Goal: Task Accomplishment & Management: Manage account settings

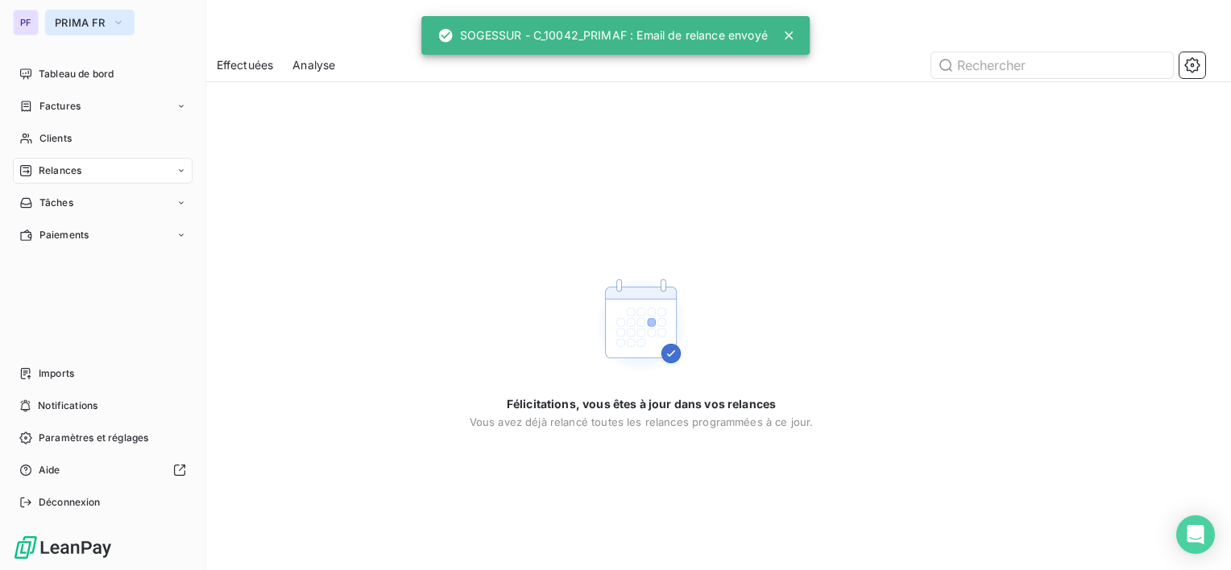
click at [94, 29] on button "PRIMA FR" at bounding box center [89, 23] width 89 height 26
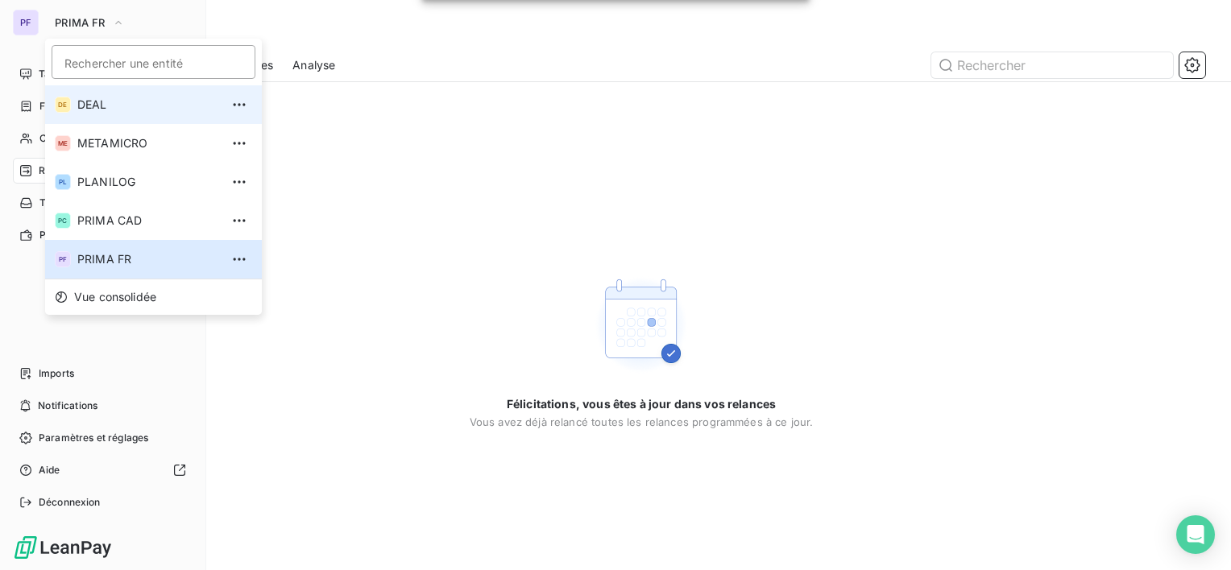
click at [119, 106] on span "DEAL" at bounding box center [148, 105] width 143 height 16
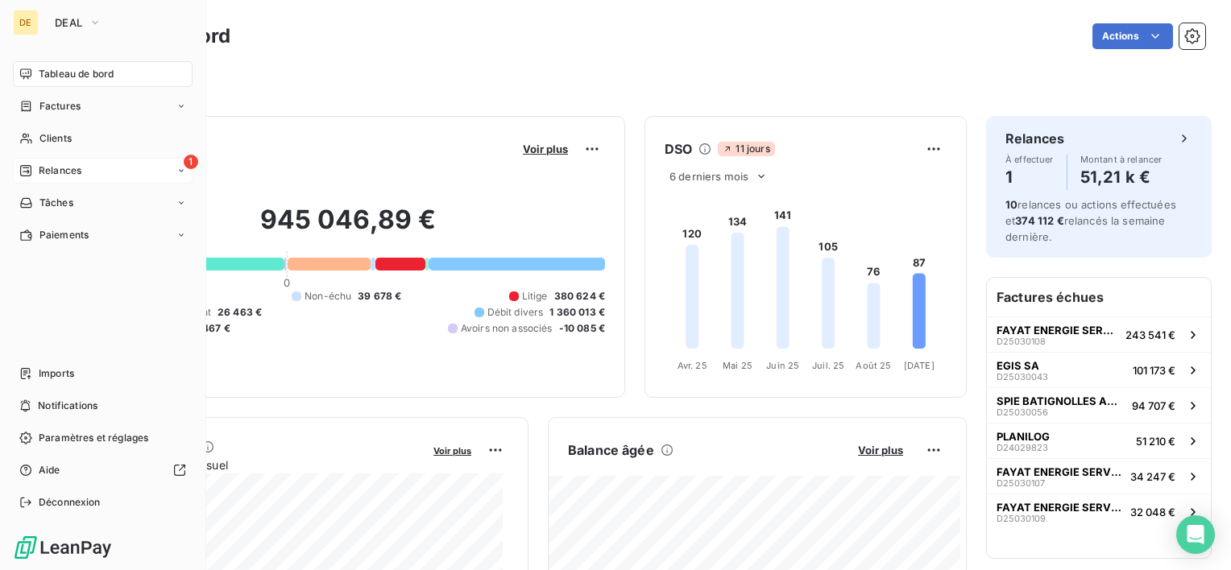
click at [80, 170] on span "Relances" at bounding box center [60, 171] width 43 height 14
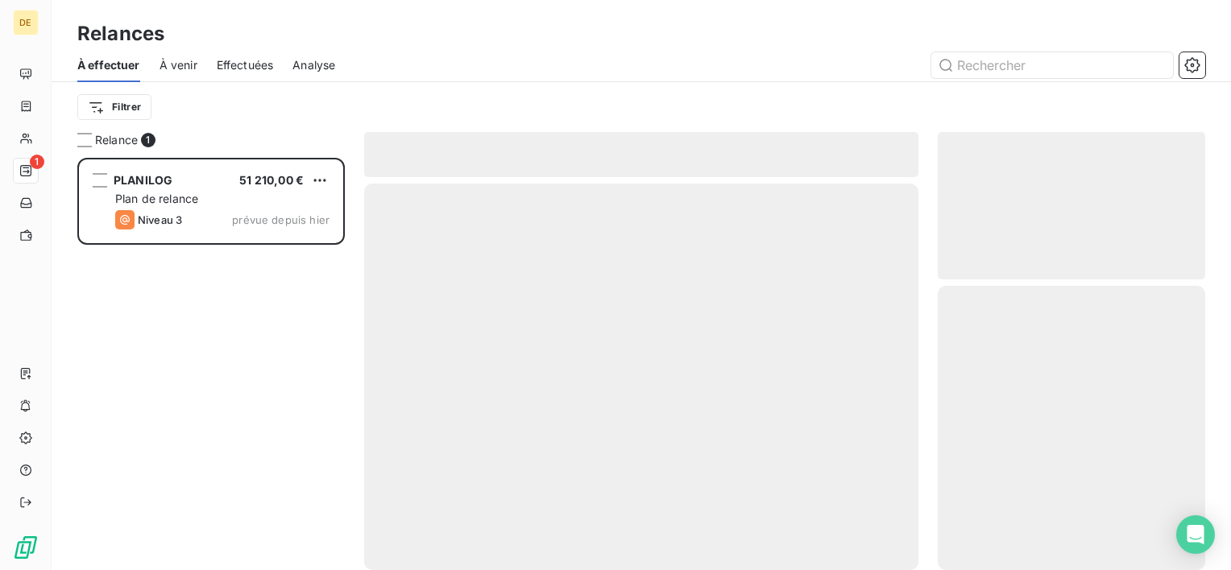
scroll to position [400, 255]
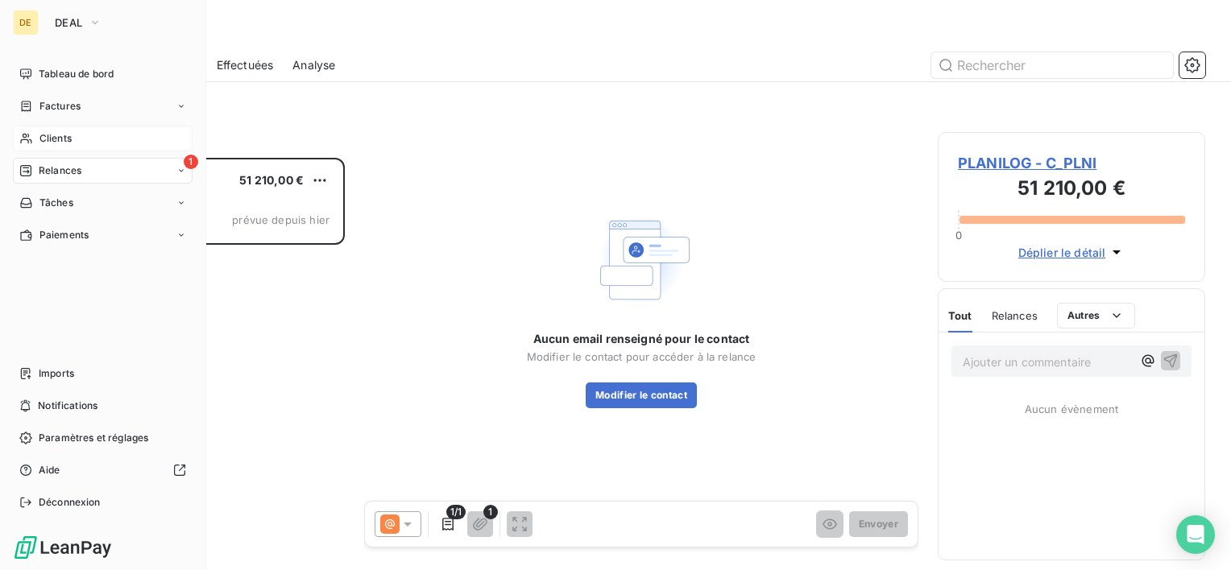
click at [58, 134] on span "Clients" at bounding box center [55, 138] width 32 height 14
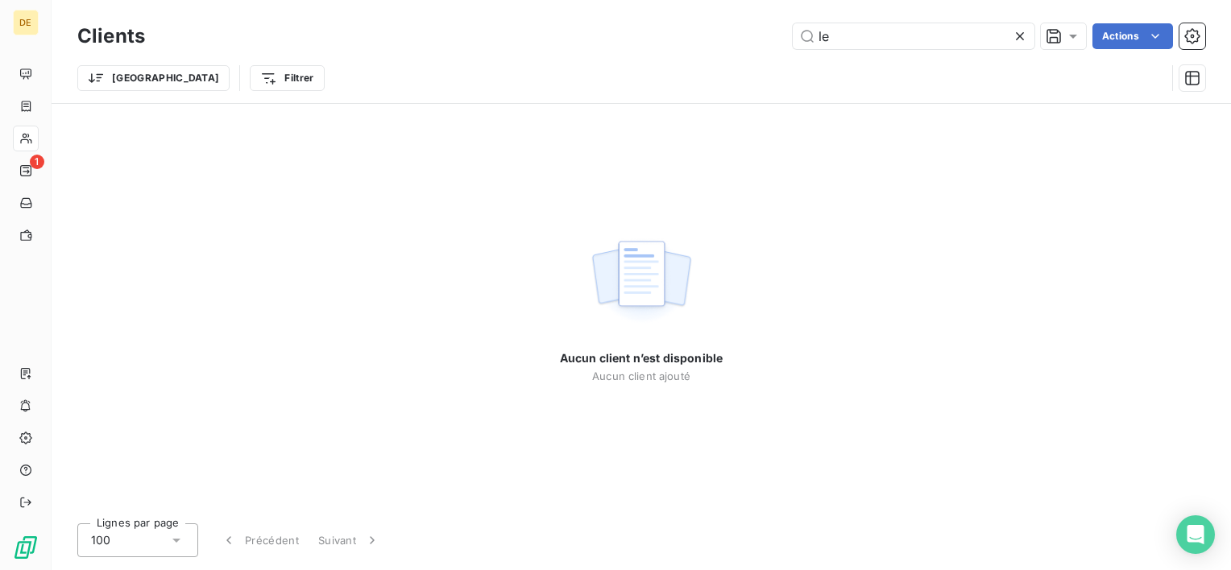
type input "l"
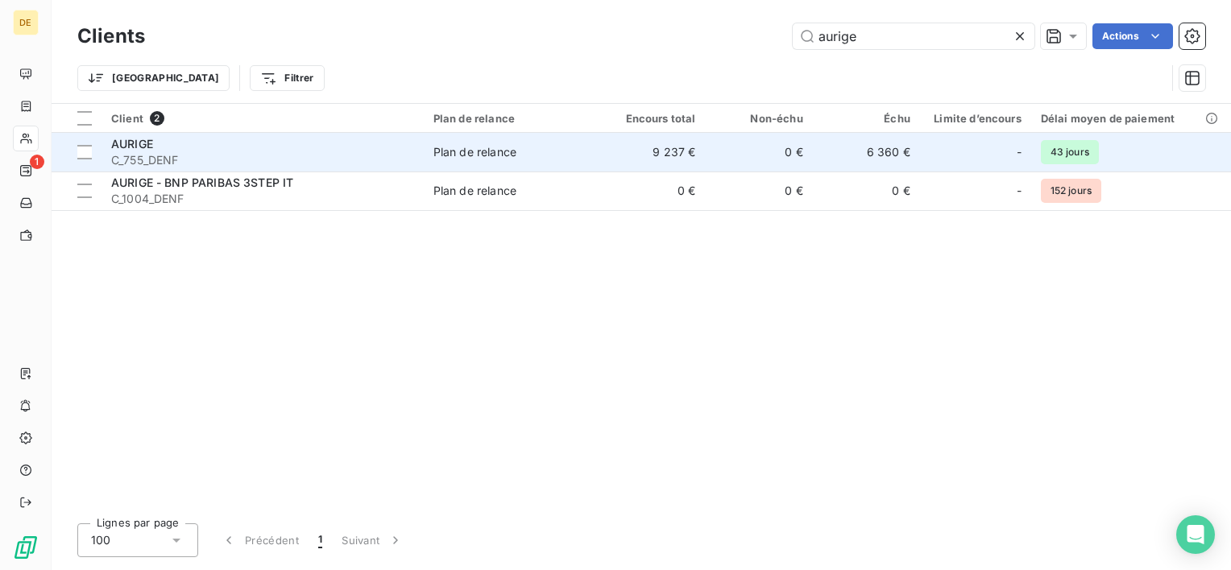
type input "aurige"
click at [765, 166] on td "0 €" at bounding box center [758, 152] width 107 height 39
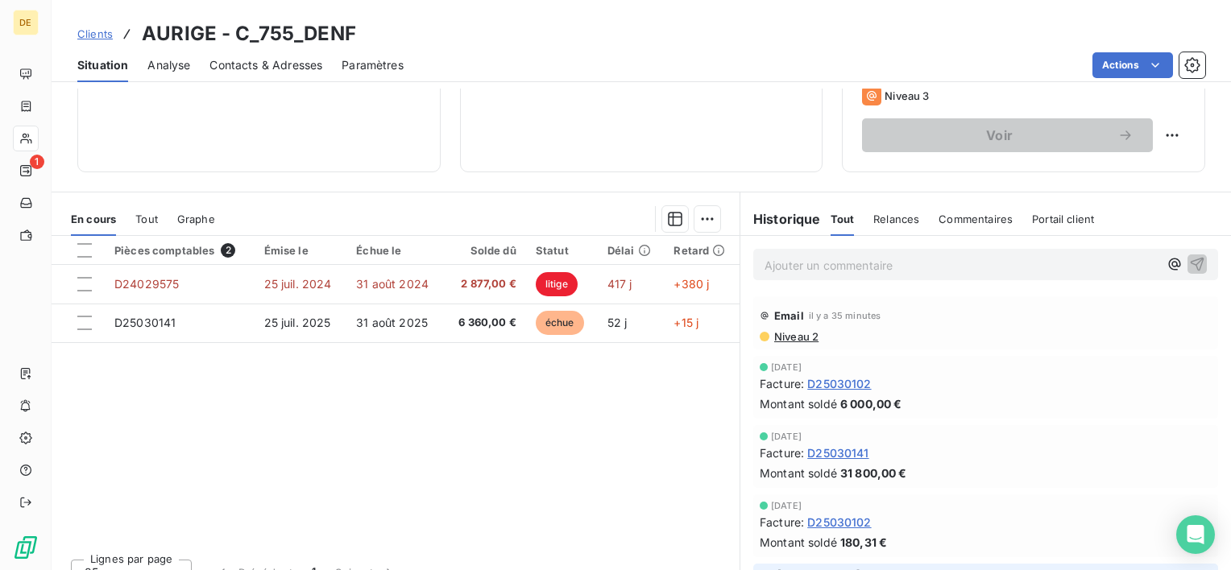
scroll to position [242, 0]
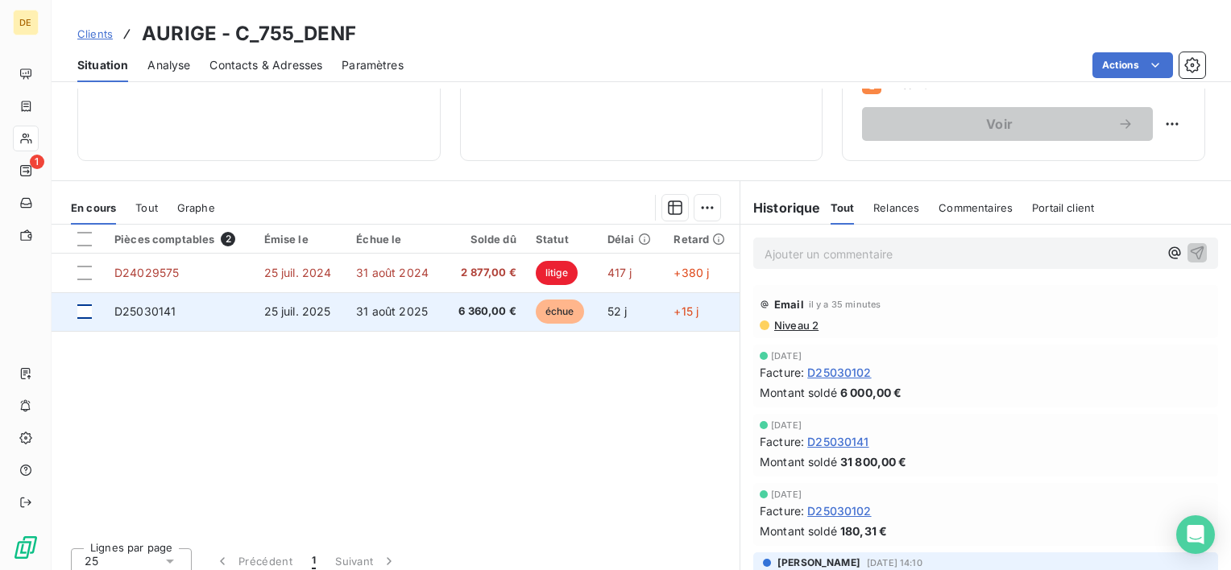
click at [84, 313] on div at bounding box center [84, 311] width 14 height 14
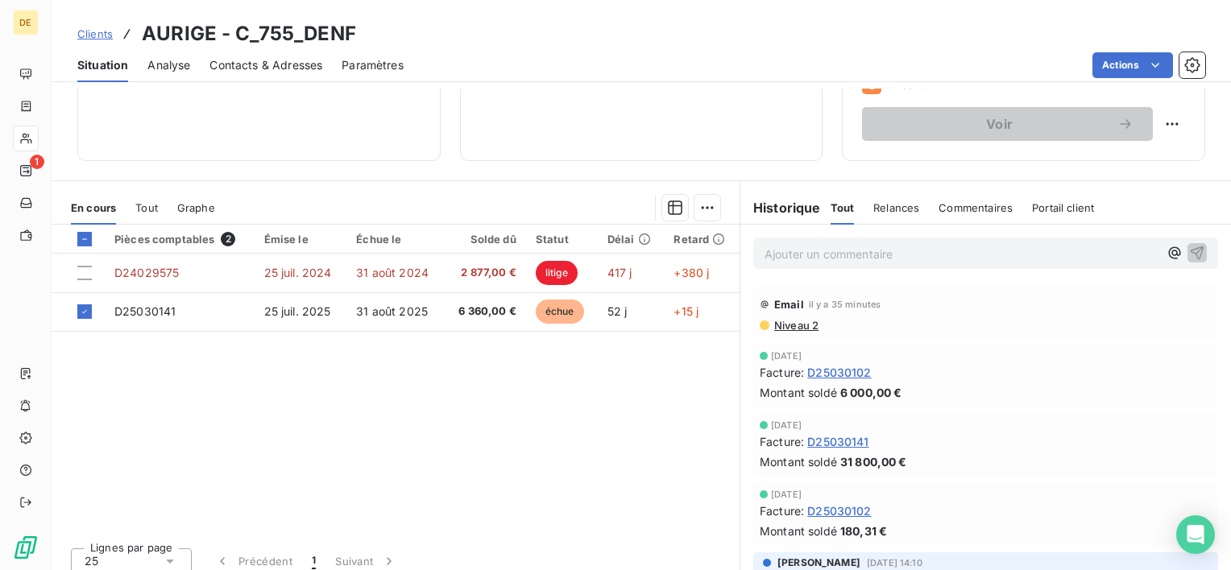
click at [706, 213] on html "DE 1 Clients AURIGE - C_755_DENF Situation Analyse Contacts & Adresses Paramètr…" at bounding box center [615, 285] width 1231 height 570
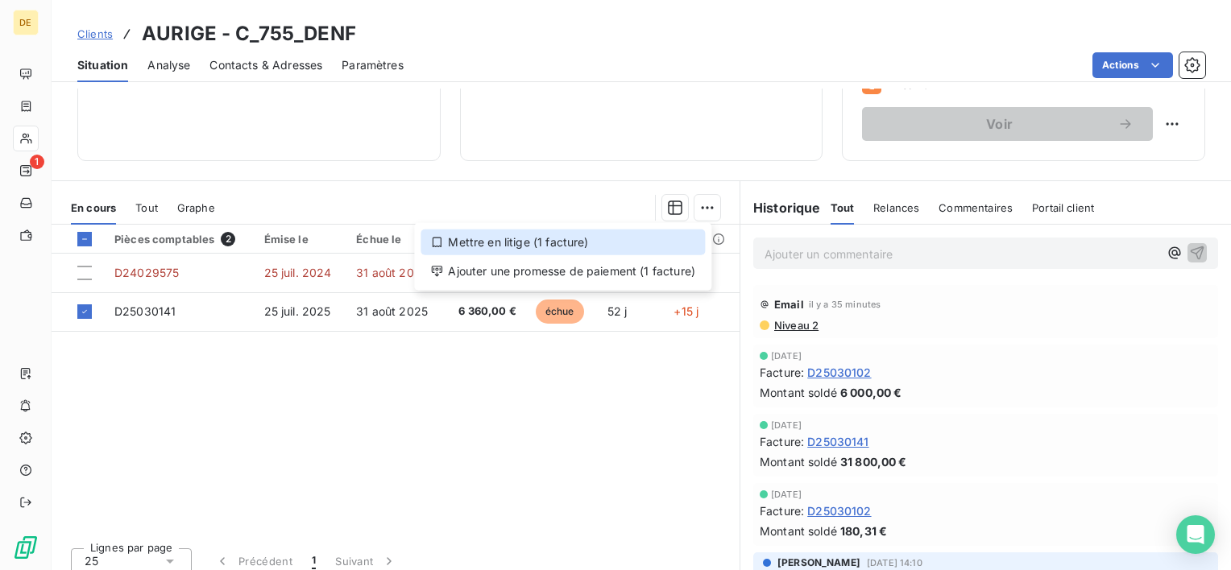
click at [564, 245] on div "Mettre en litige (1 facture)" at bounding box center [562, 243] width 284 height 26
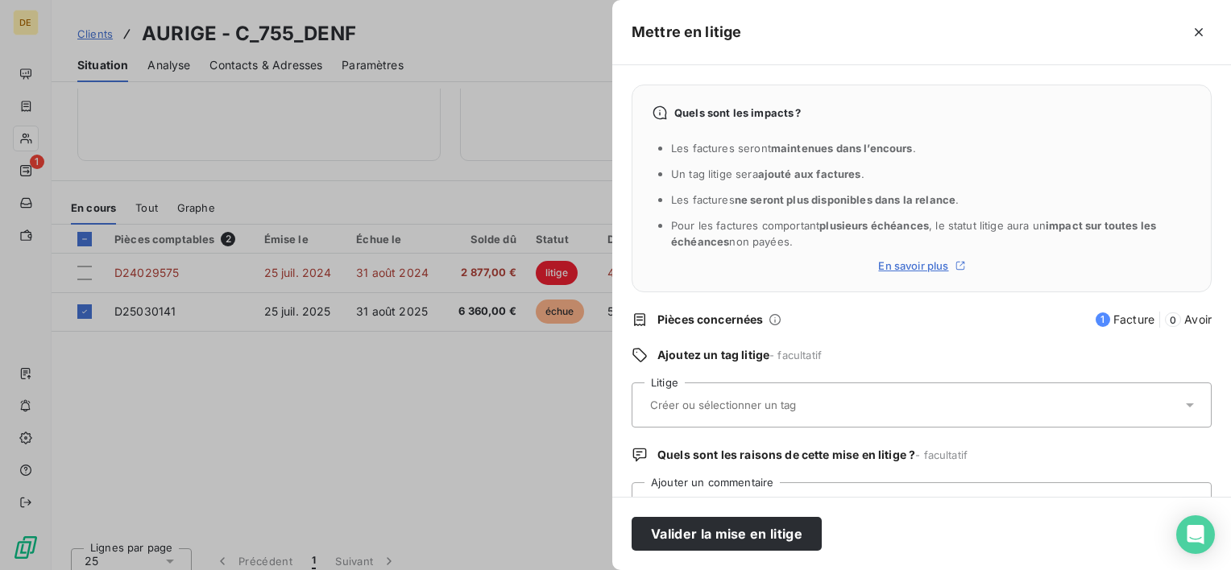
click at [719, 421] on div at bounding box center [913, 405] width 536 height 34
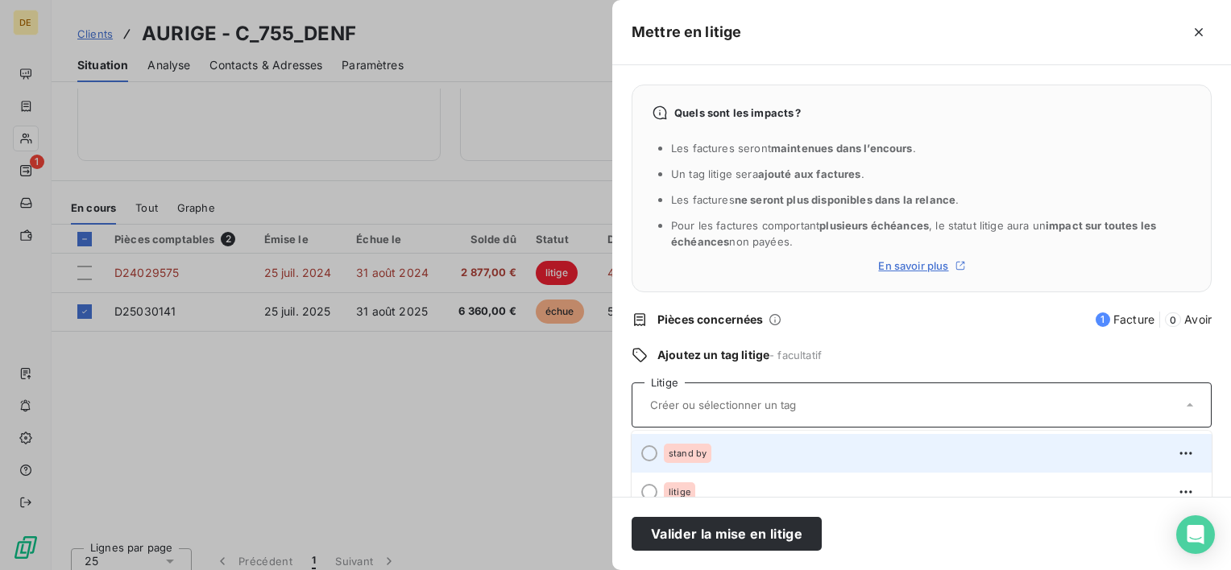
click at [710, 459] on div "stand by" at bounding box center [931, 454] width 535 height 26
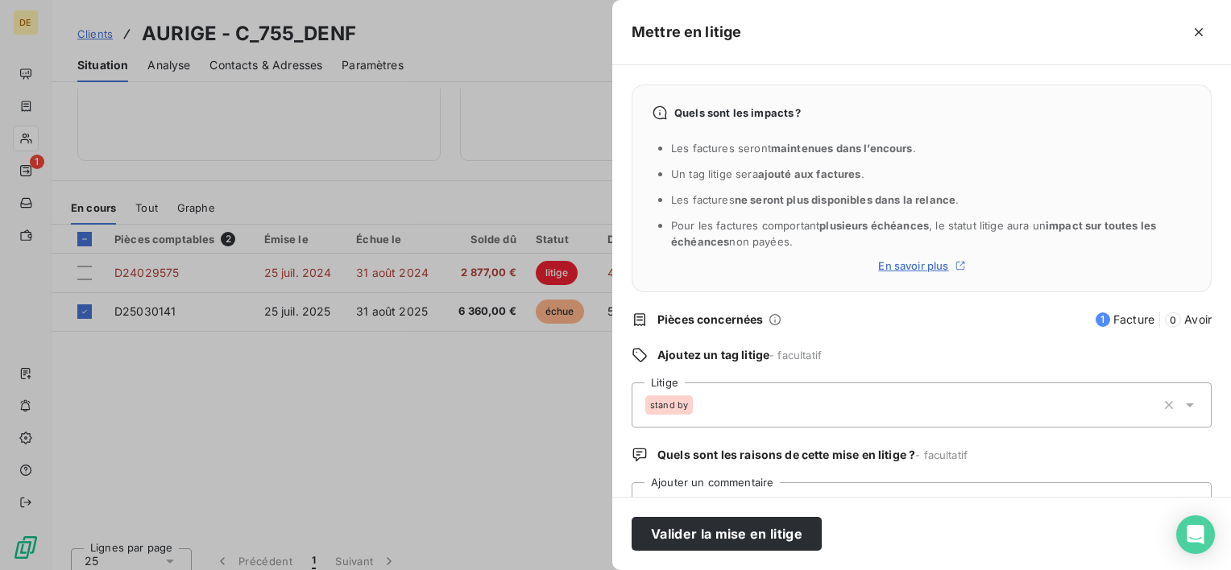
scroll to position [64, 0]
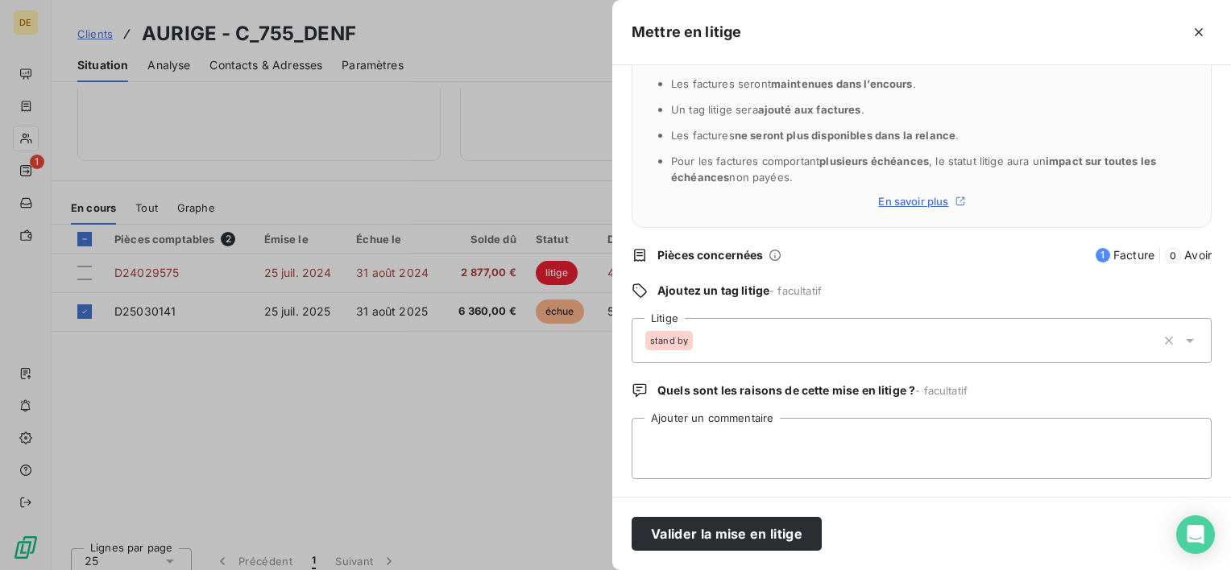
click at [510, 367] on div at bounding box center [615, 285] width 1231 height 570
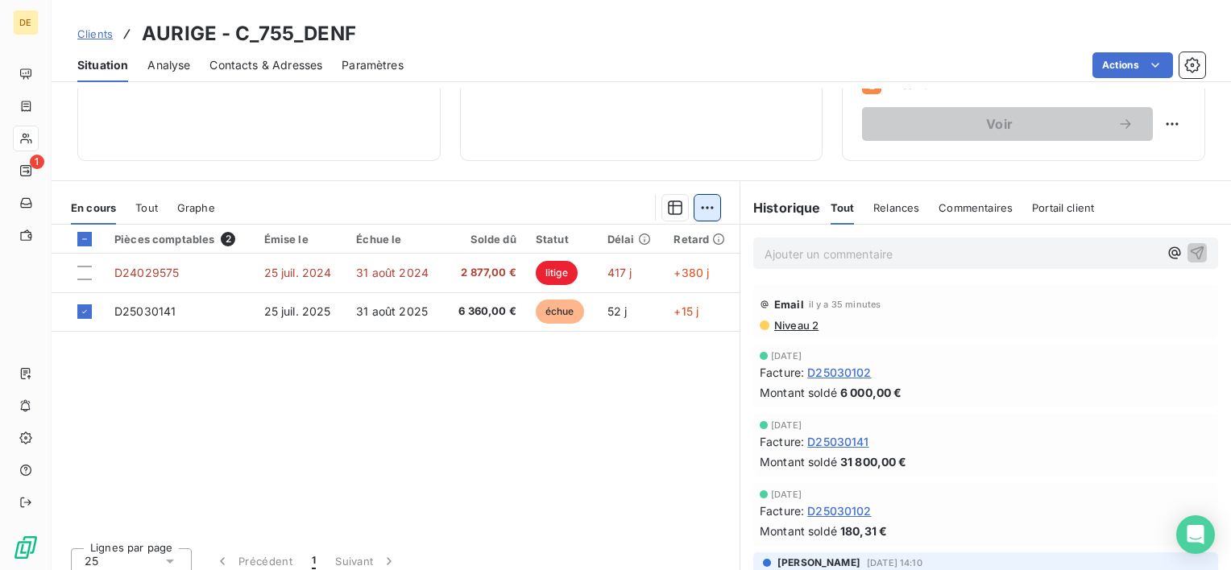
click at [702, 213] on html "DE 1 Clients AURIGE - C_755_DENF Situation Analyse Contacts & Adresses Paramètr…" at bounding box center [615, 285] width 1231 height 570
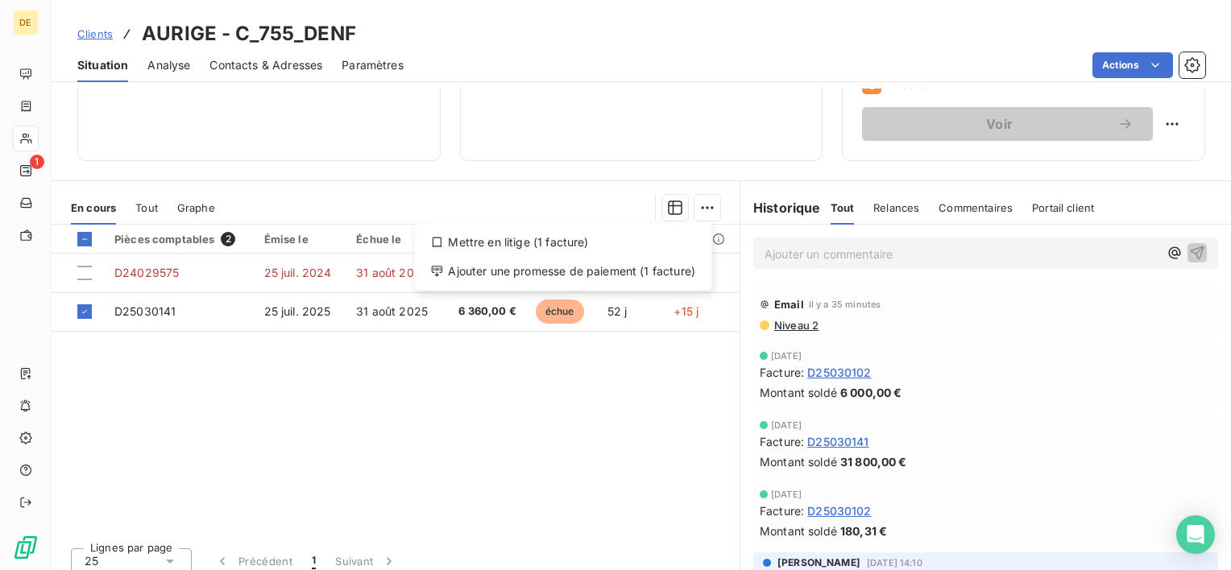
click at [353, 405] on html "DE 1 Clients AURIGE - C_755_DENF Situation Analyse Contacts & Adresses Paramètr…" at bounding box center [615, 285] width 1231 height 570
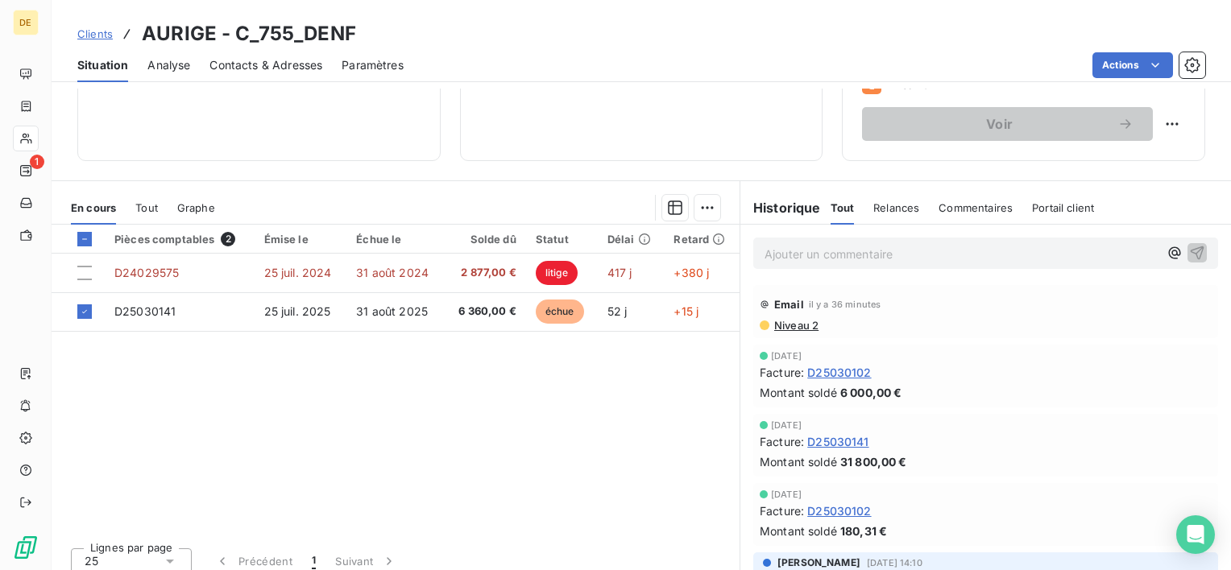
click at [567, 464] on div "Pièces comptables 2 Émise le Échue le Solde dû Statut Délai Retard D24029575 [D…" at bounding box center [396, 380] width 688 height 310
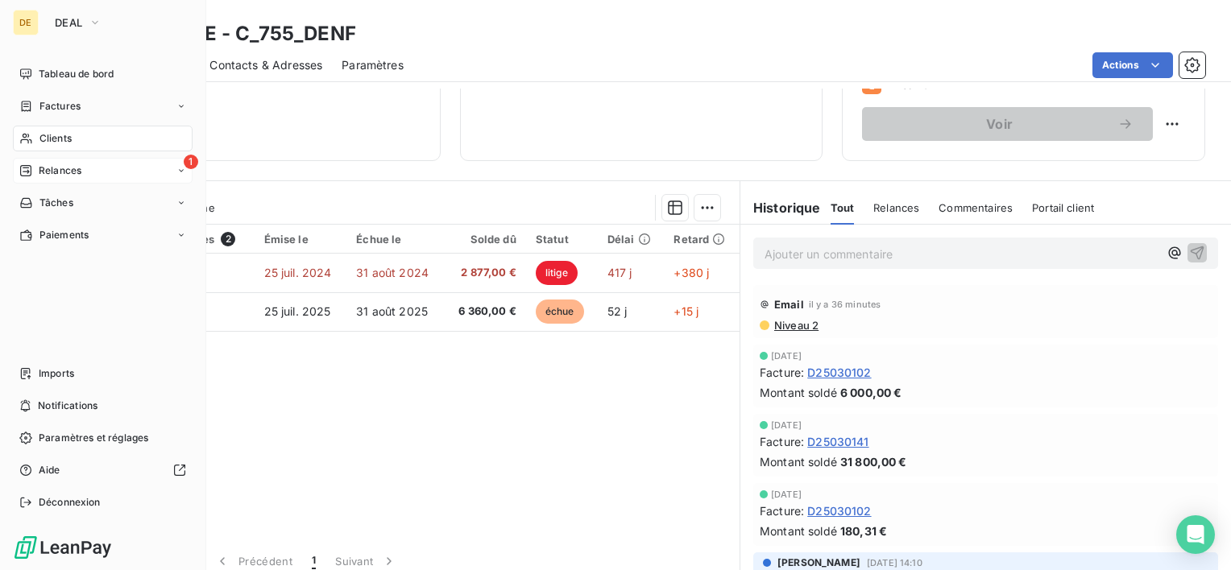
click at [52, 174] on span "Relances" at bounding box center [60, 171] width 43 height 14
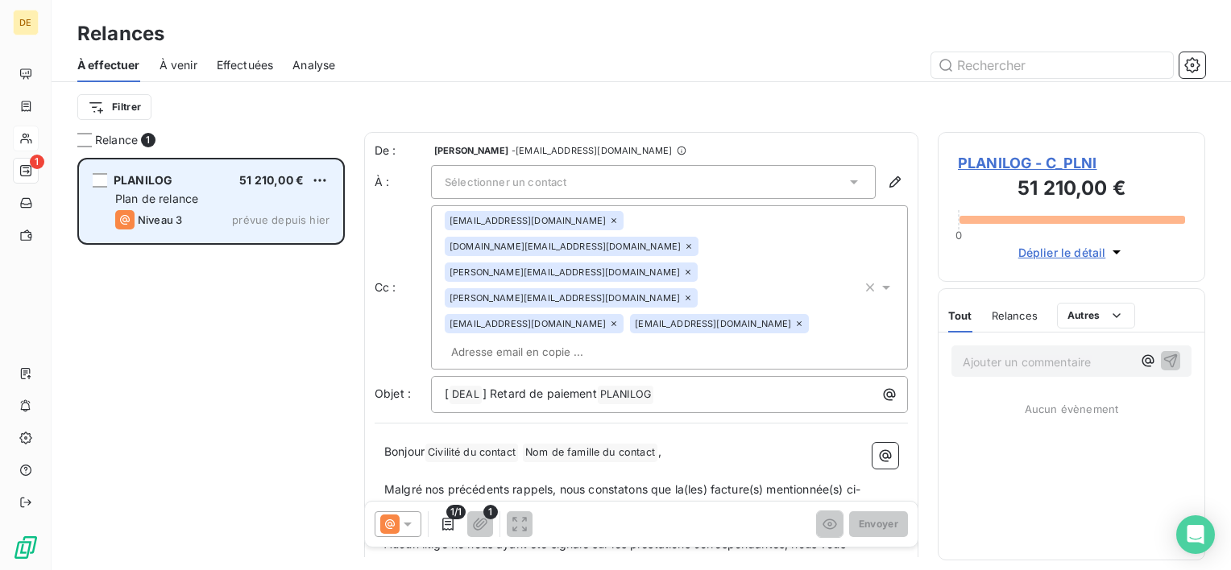
scroll to position [400, 255]
click at [317, 182] on html "DE 1 Relances À effectuer À venir Effectuées Analyse Filtrer Relance 1 PLANILOG…" at bounding box center [615, 285] width 1231 height 570
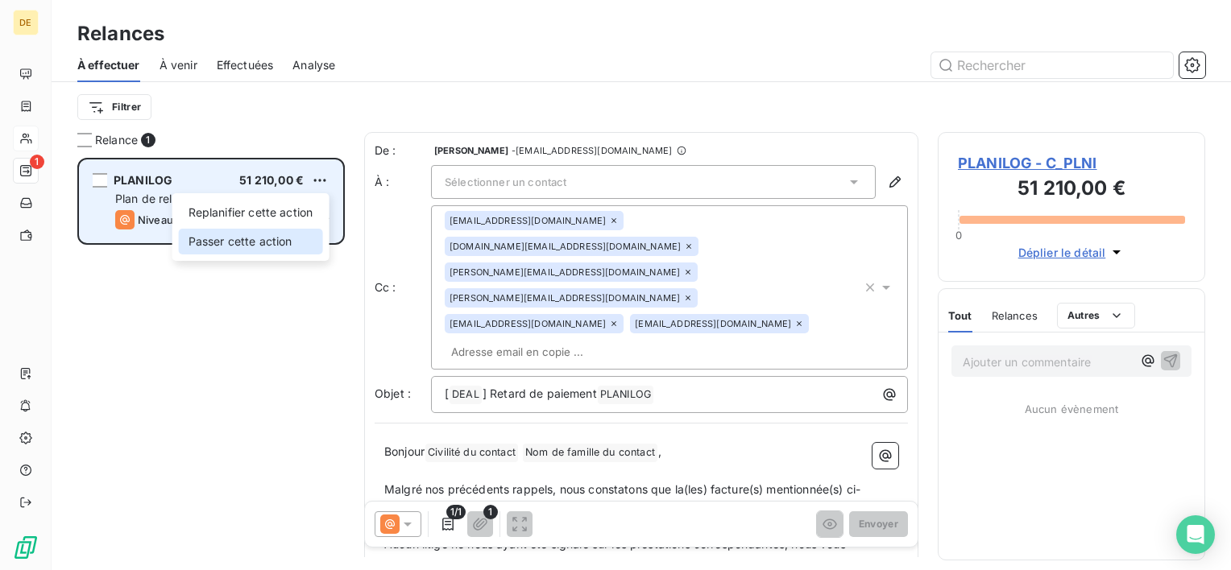
click at [292, 240] on div "Passer cette action" at bounding box center [251, 242] width 144 height 26
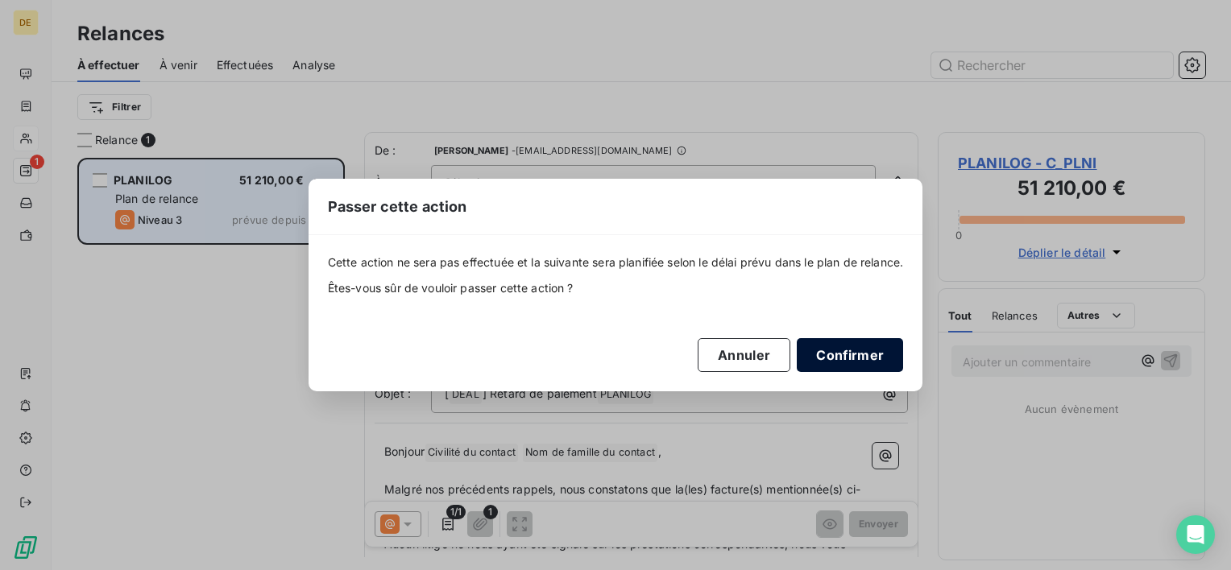
click at [865, 356] on button "Confirmer" at bounding box center [850, 355] width 106 height 34
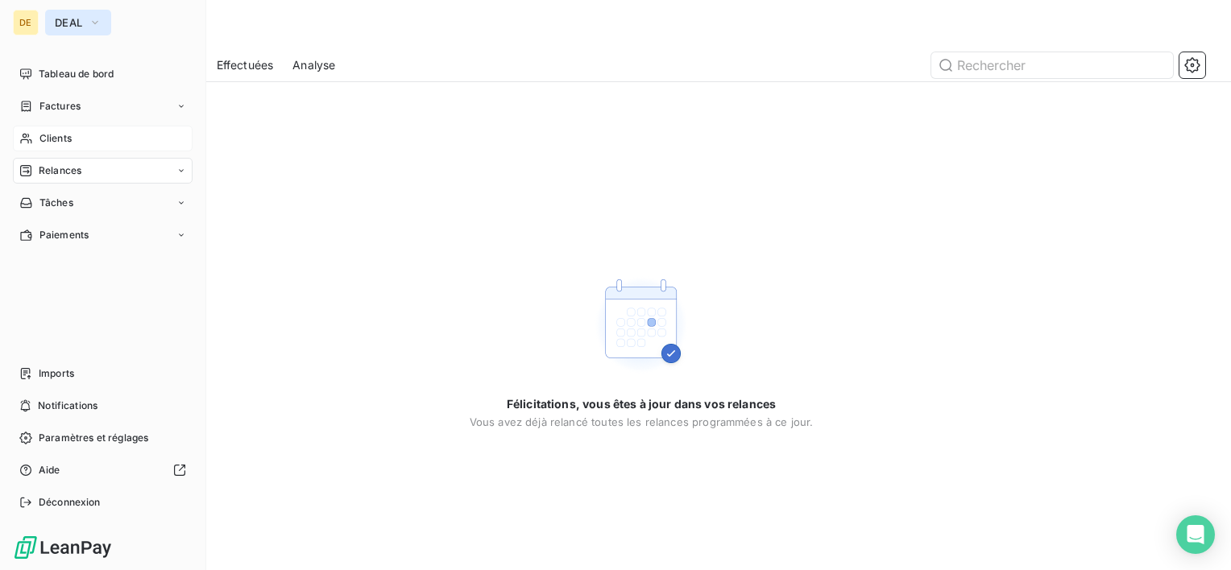
click at [111, 30] on button "DEAL" at bounding box center [78, 23] width 66 height 26
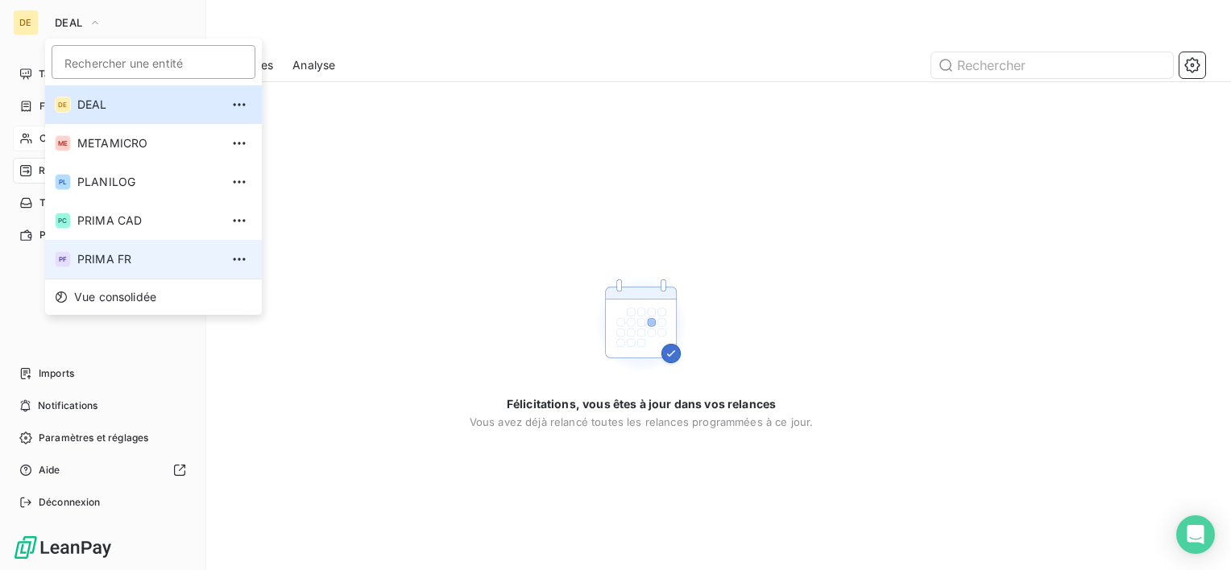
click at [110, 248] on li "PF PRIMA FR" at bounding box center [153, 259] width 217 height 39
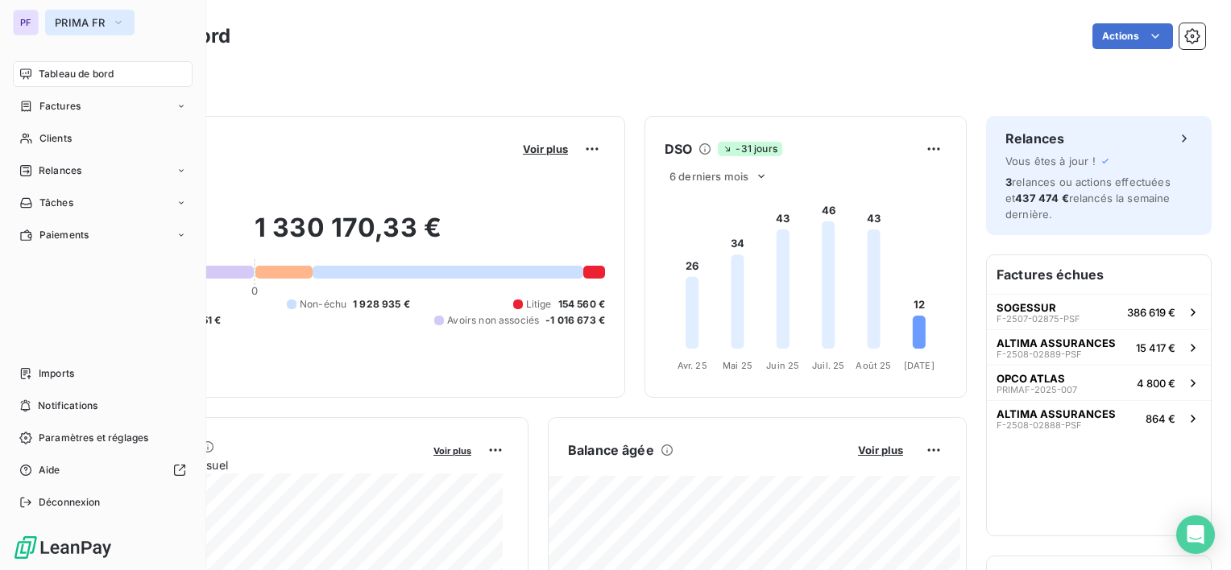
click at [93, 35] on button "PRIMA FR" at bounding box center [89, 23] width 89 height 26
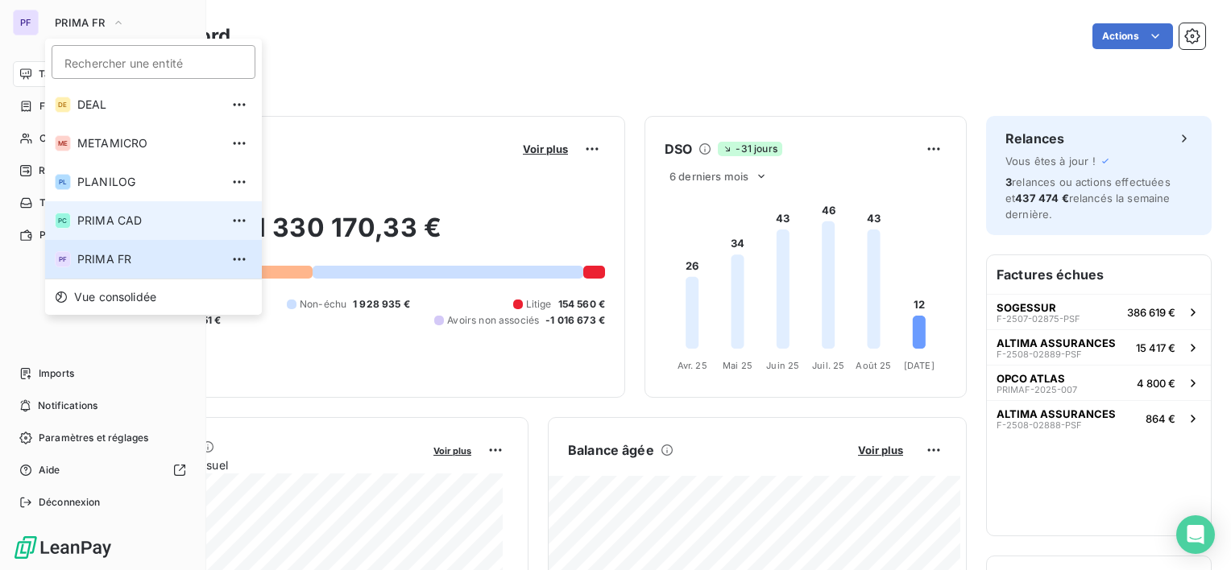
click at [114, 226] on span "PRIMA CAD" at bounding box center [148, 221] width 143 height 16
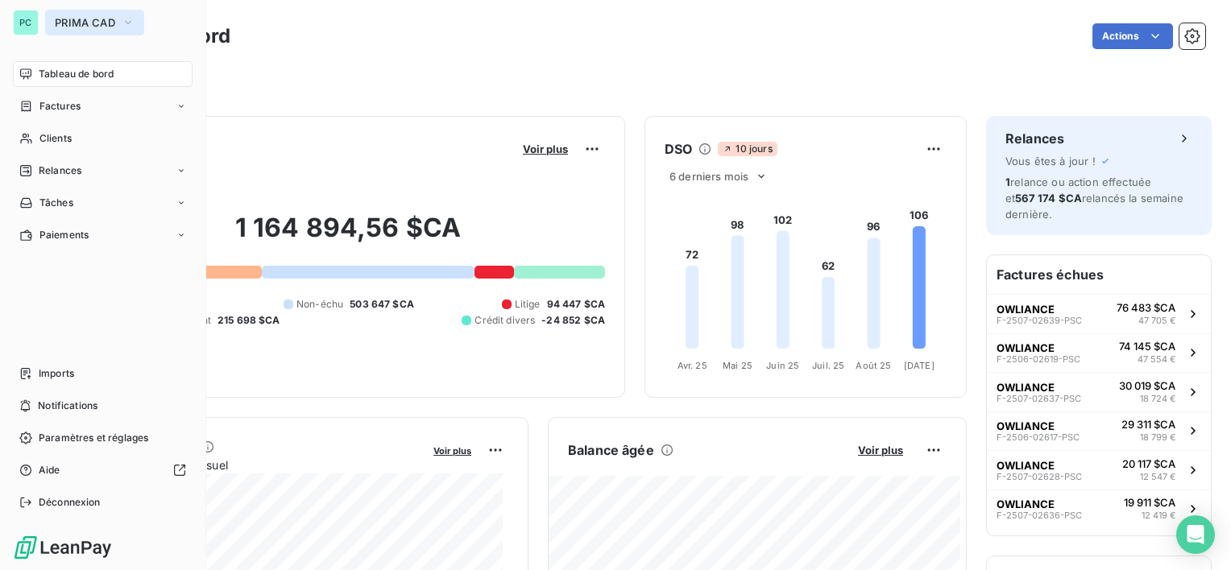
click at [106, 33] on button "PRIMA CAD" at bounding box center [94, 23] width 99 height 26
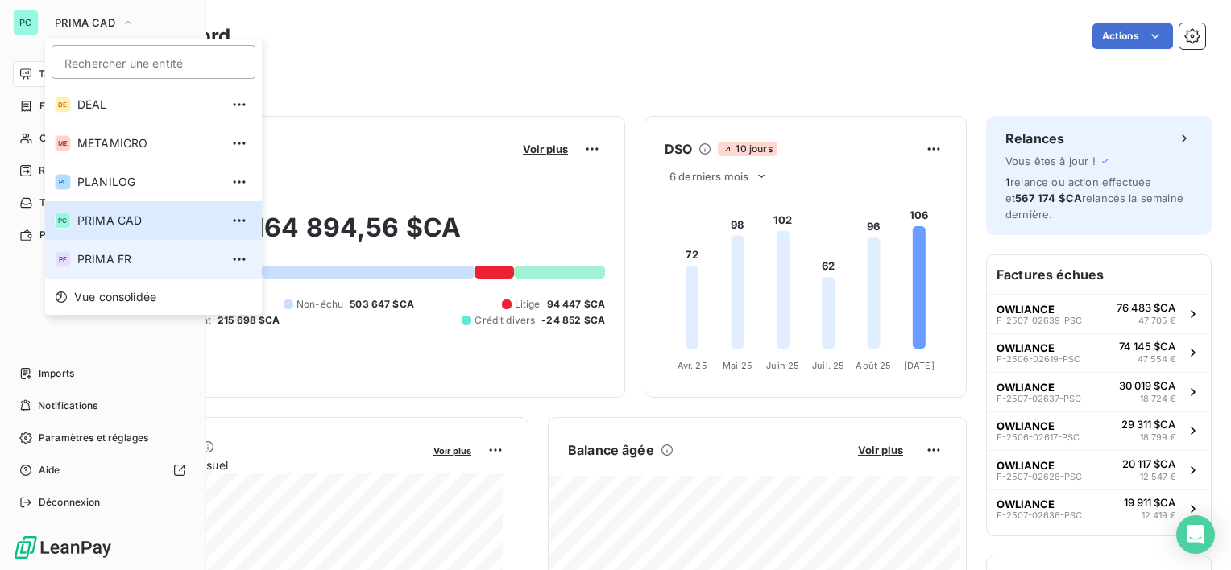
click at [130, 258] on span "PRIMA FR" at bounding box center [148, 259] width 143 height 16
